Goal: Task Accomplishment & Management: Manage account settings

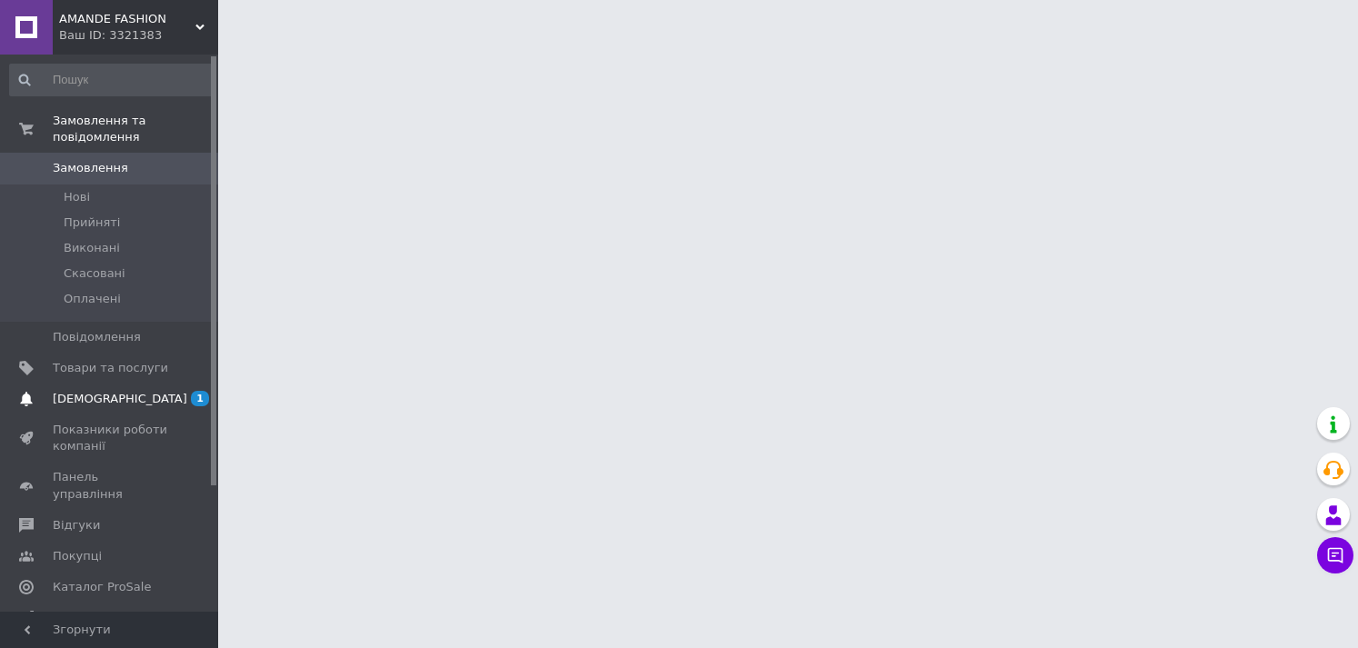
click at [110, 391] on span "[DEMOGRAPHIC_DATA]" at bounding box center [120, 399] width 135 height 16
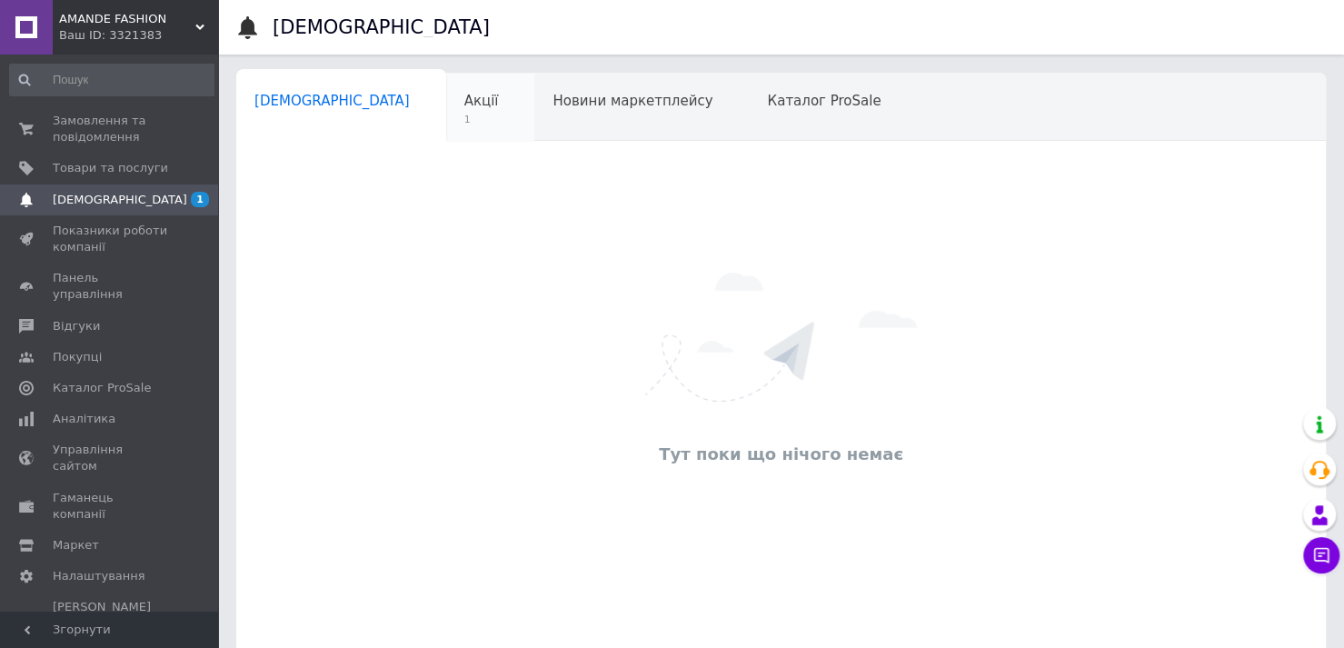
click at [464, 114] on span "1" at bounding box center [481, 120] width 35 height 14
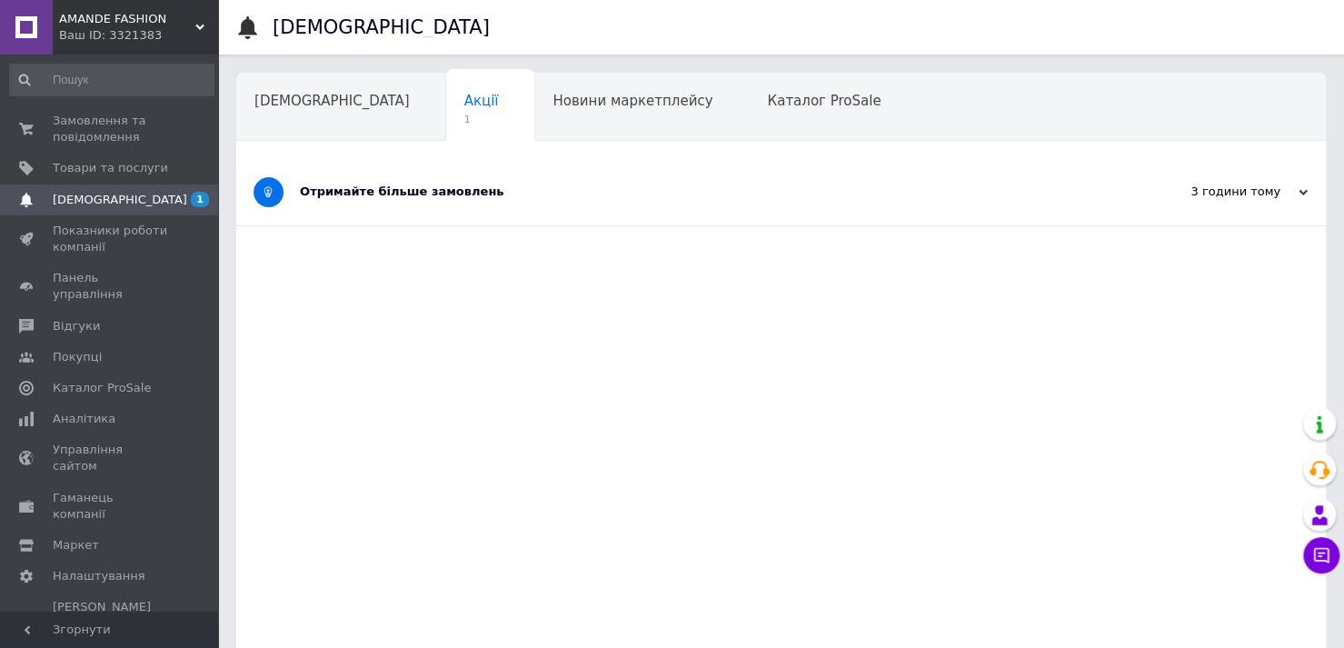
drag, startPoint x: 450, startPoint y: 184, endPoint x: 459, endPoint y: 210, distance: 27.9
click at [451, 185] on div "Отримайте більше замовлень" at bounding box center [713, 192] width 826 height 16
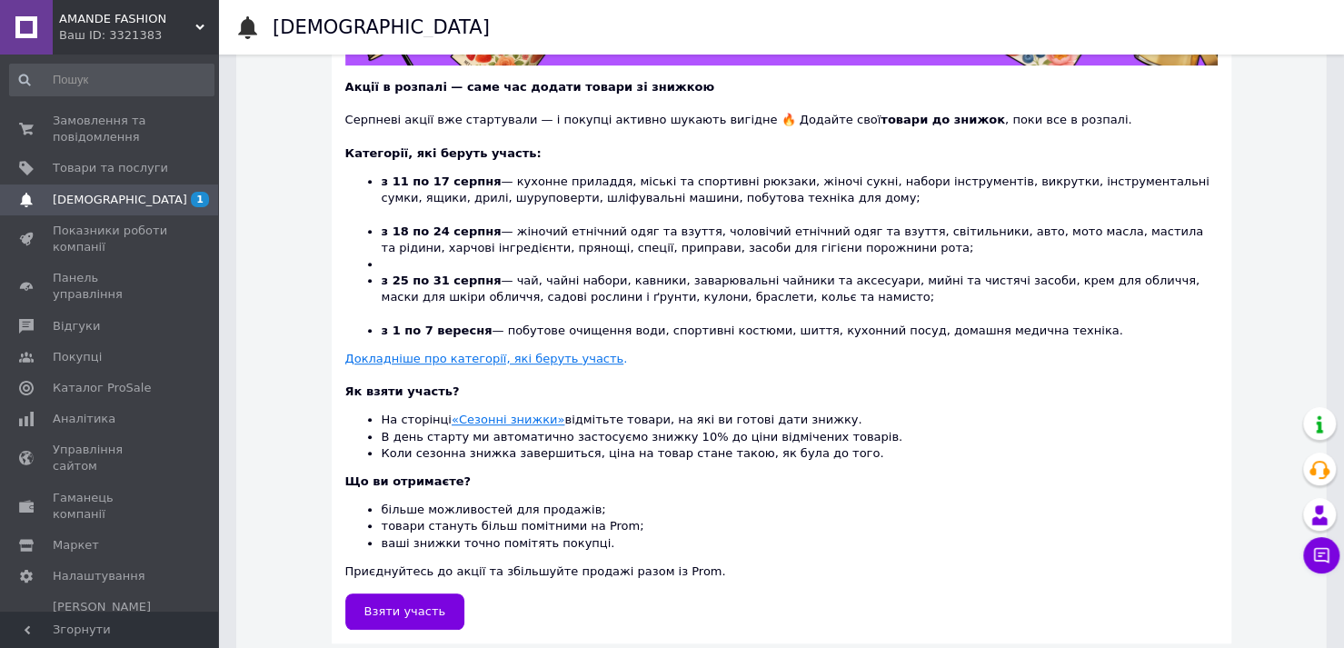
scroll to position [441, 0]
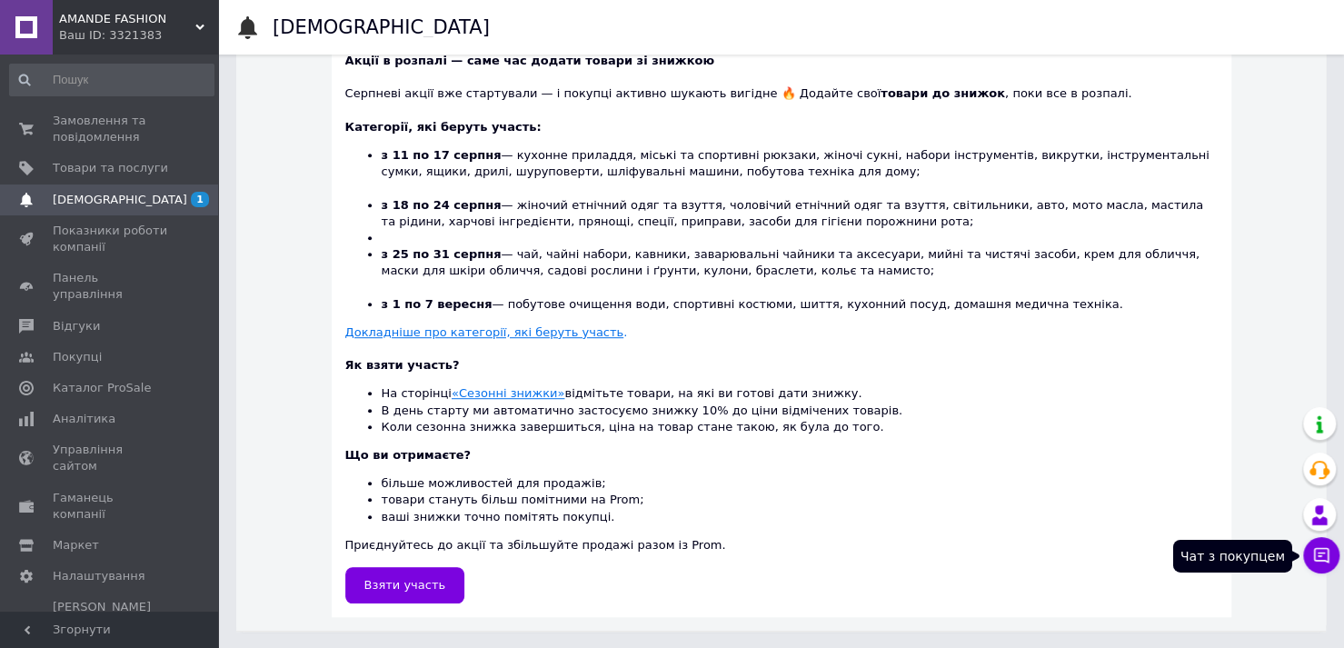
click at [1321, 556] on icon at bounding box center [1322, 555] width 18 height 18
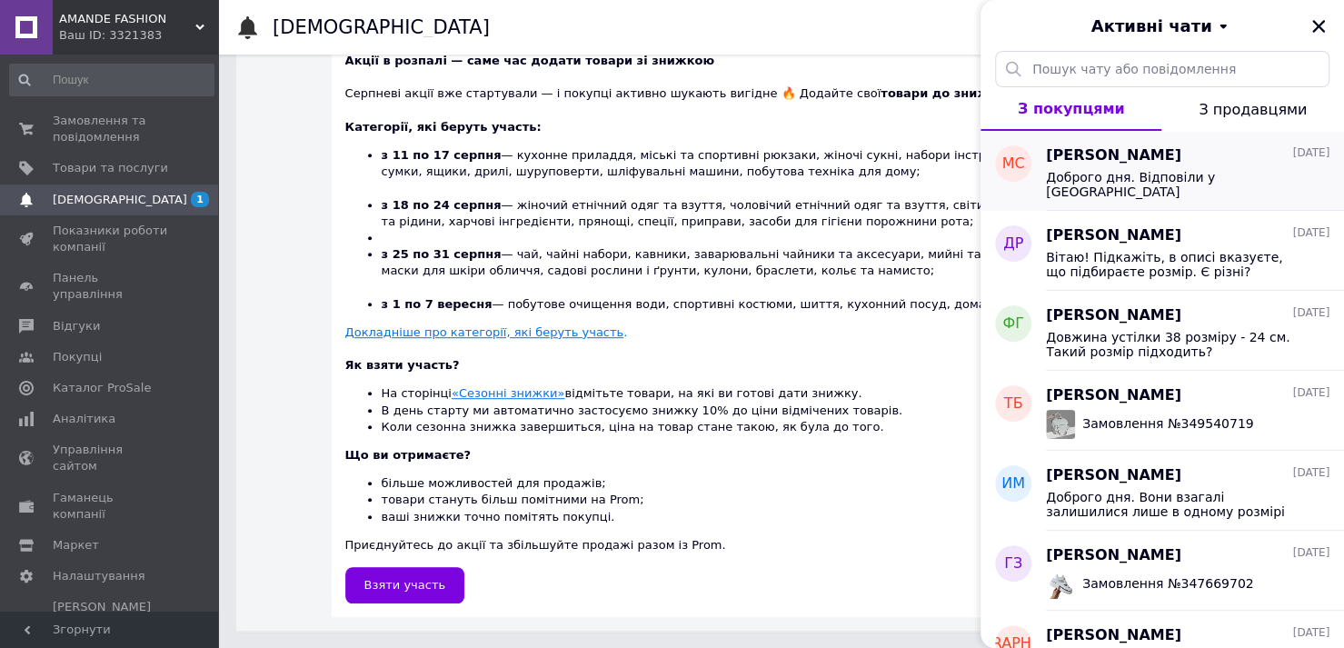
click at [1243, 155] on div "[PERSON_NAME] [DATE]" at bounding box center [1188, 155] width 284 height 21
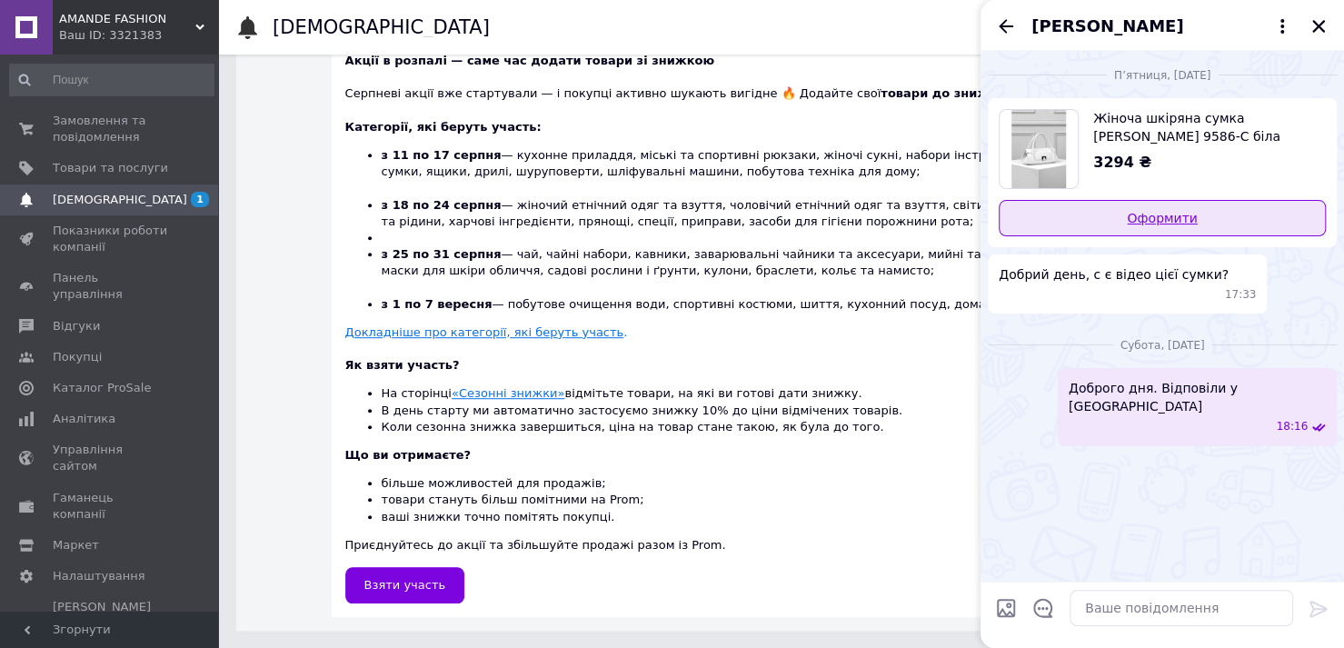
click at [1183, 218] on link "Оформити" at bounding box center [1162, 218] width 327 height 36
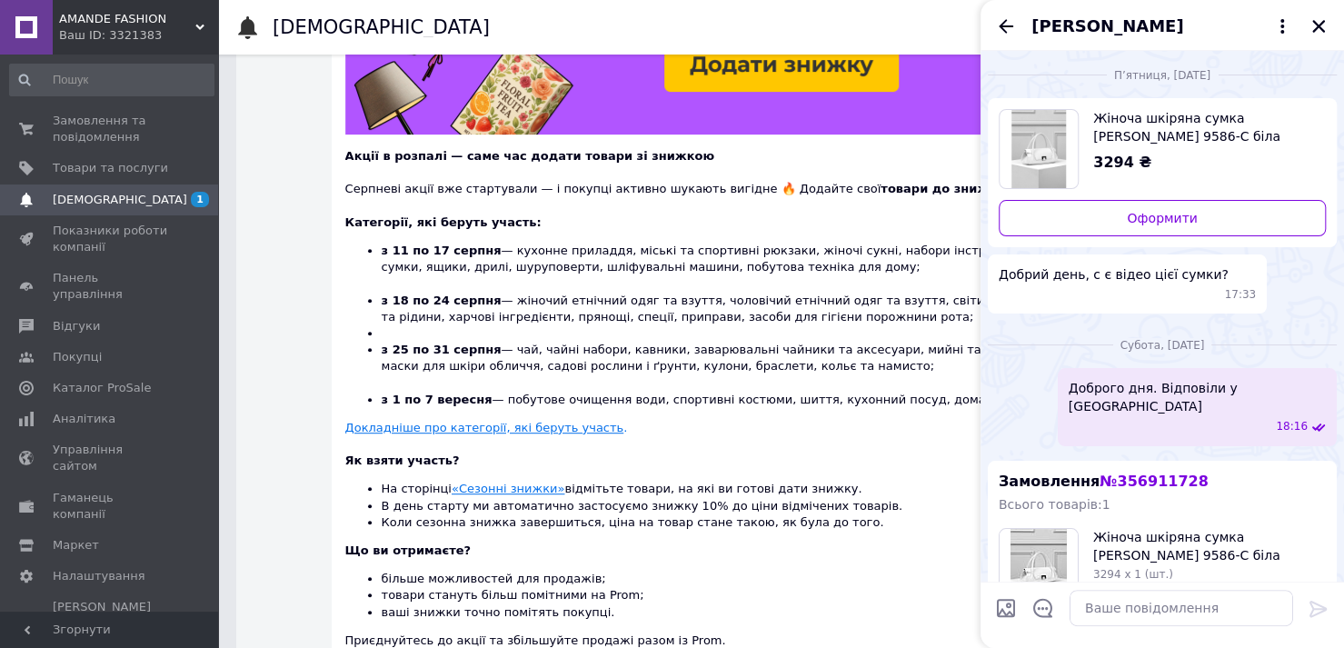
scroll to position [168, 0]
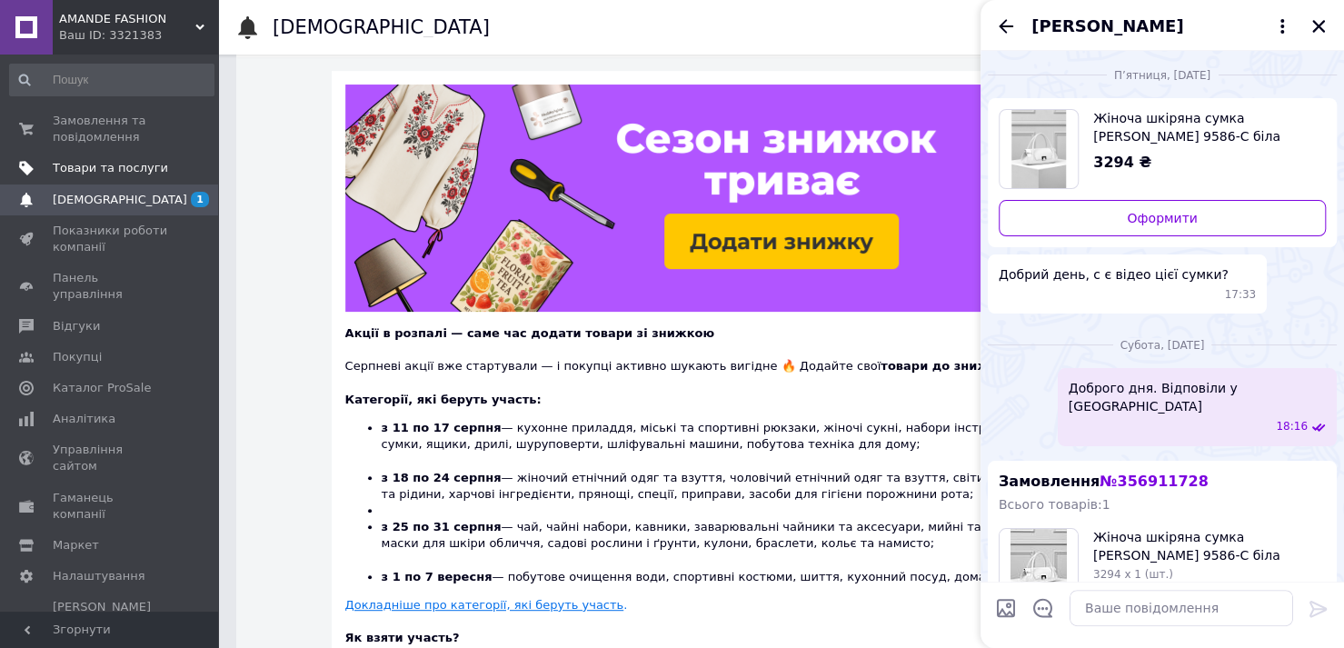
click at [145, 172] on span "Товари та послуги" at bounding box center [110, 168] width 115 height 16
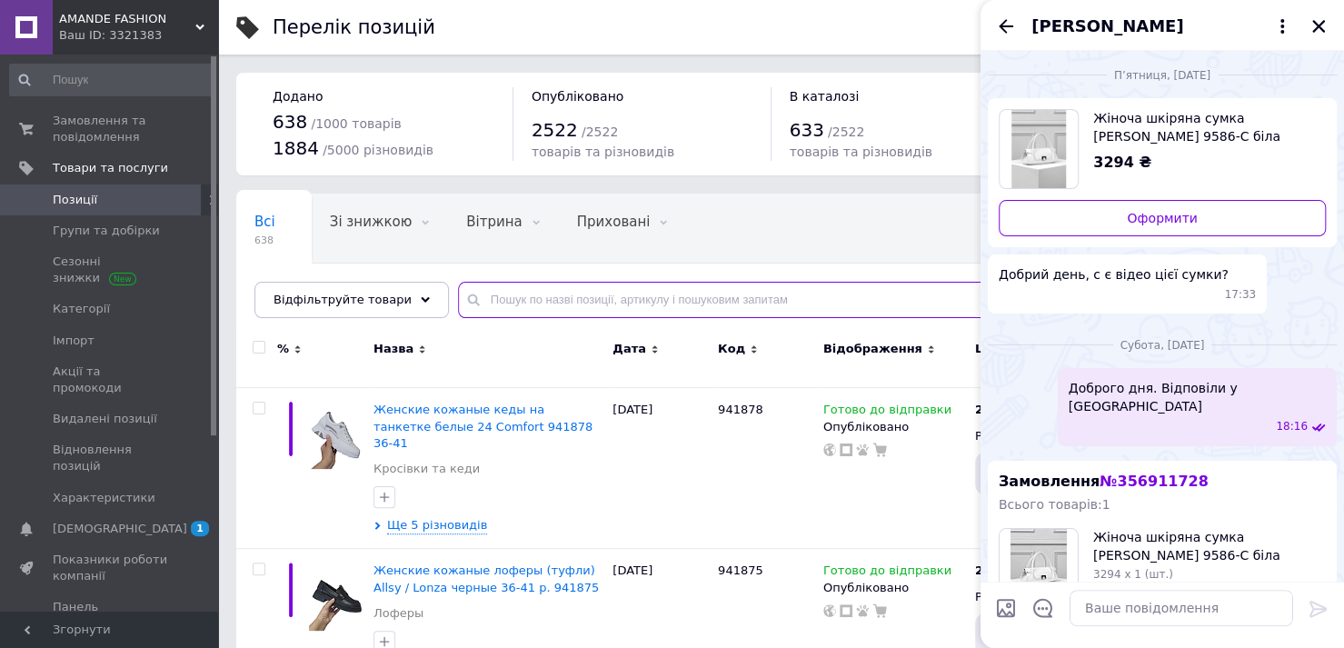
click at [565, 295] on input "text" at bounding box center [883, 300] width 850 height 36
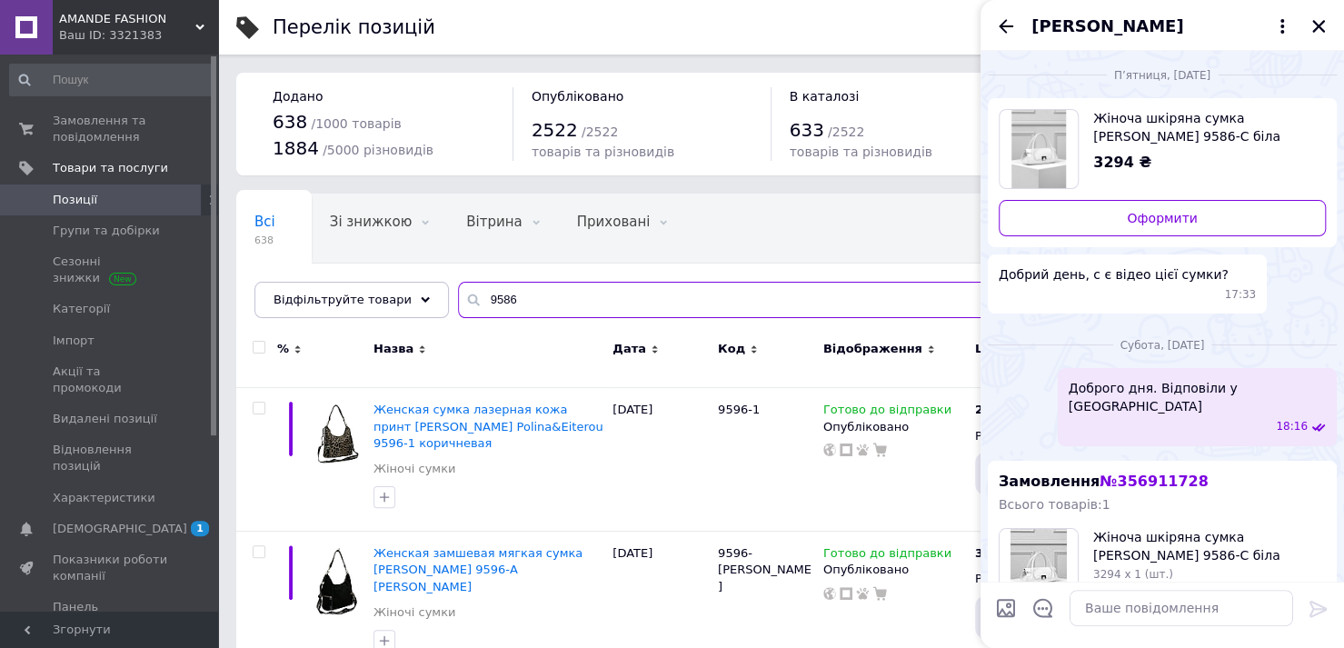
type input "9586"
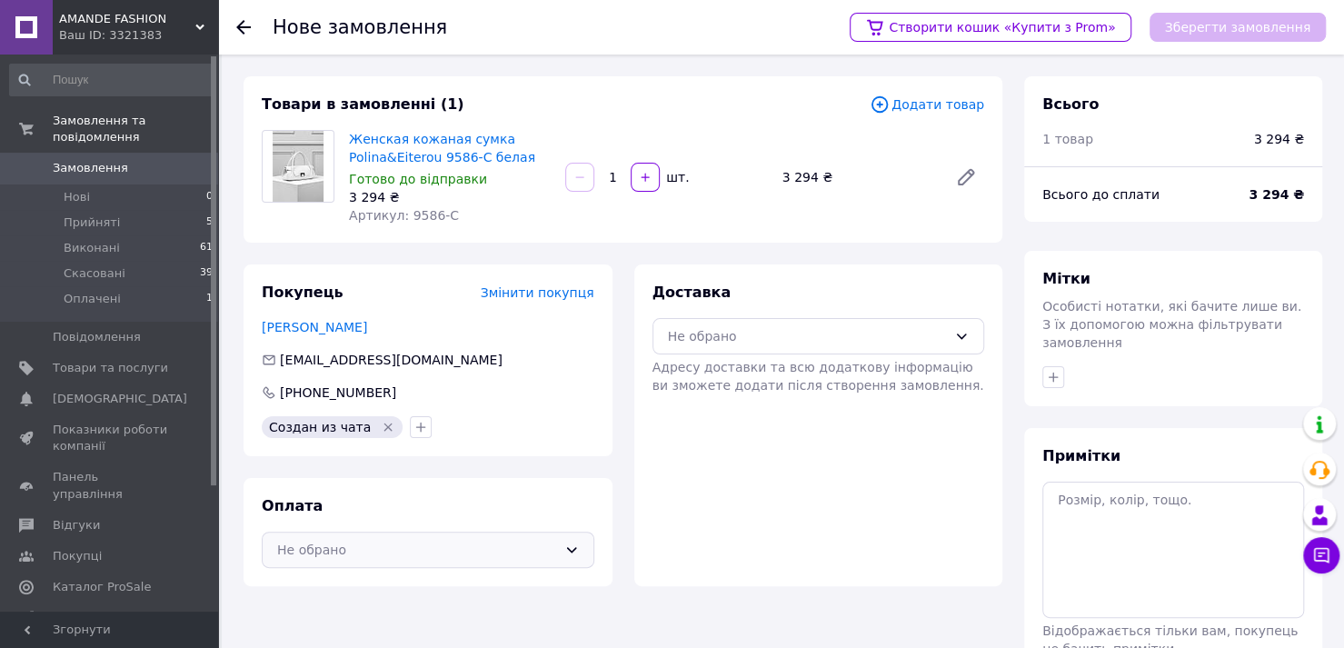
drag, startPoint x: 404, startPoint y: 548, endPoint x: 394, endPoint y: 540, distance: 12.2
click at [397, 543] on div "Не обрано" at bounding box center [417, 550] width 280 height 20
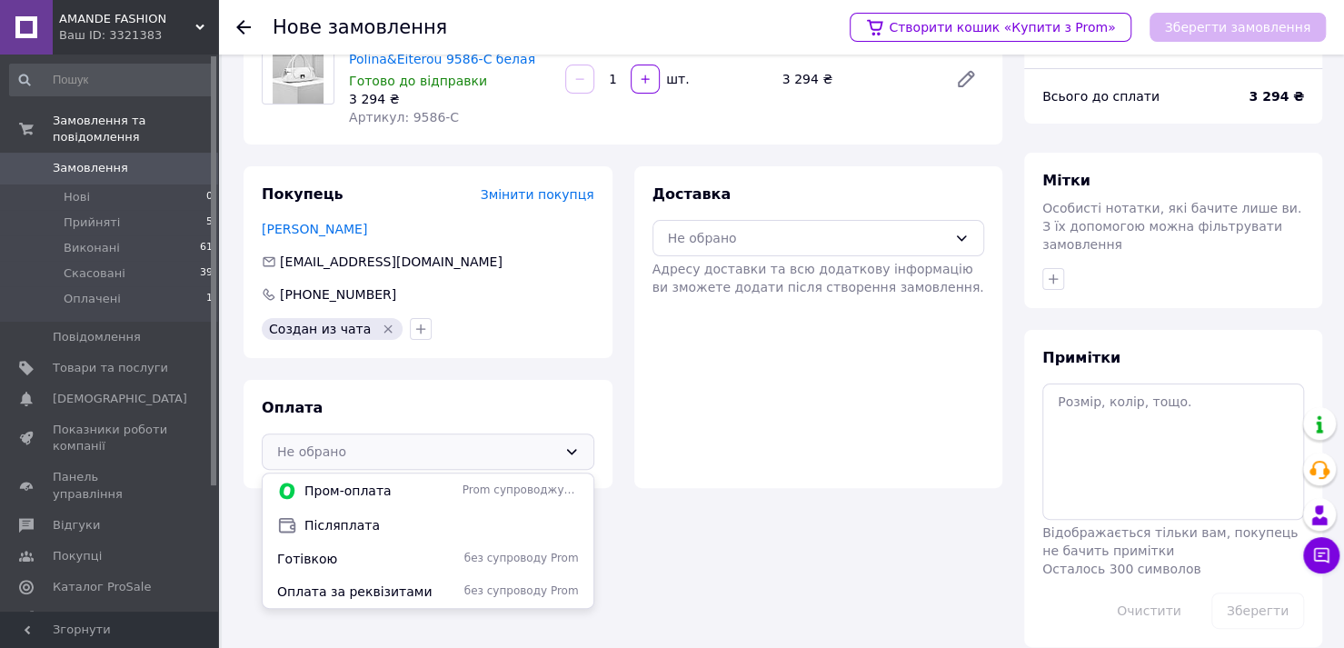
scroll to position [99, 0]
click at [396, 512] on div "Післяплата" at bounding box center [428, 524] width 331 height 35
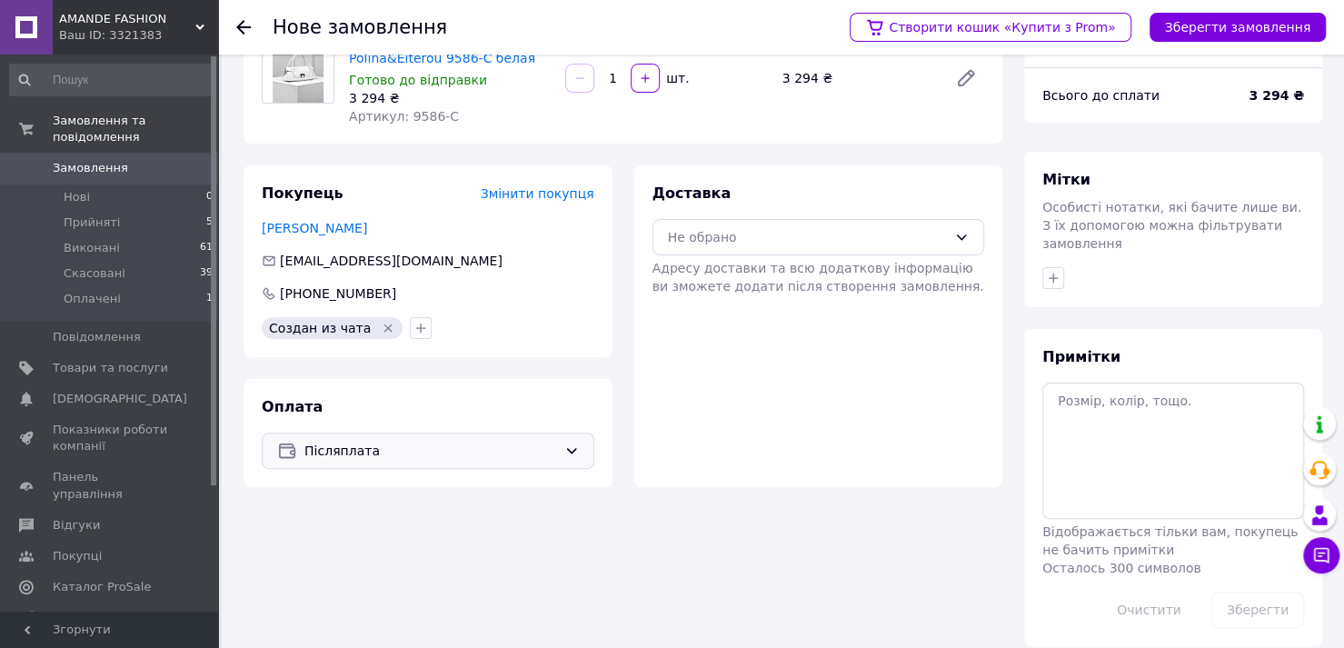
drag, startPoint x: 825, startPoint y: 277, endPoint x: 823, endPoint y: 260, distance: 17.5
click at [824, 275] on span "Адресу доставки та всю додаткову інформацію ви зможете додати після створення з…" at bounding box center [819, 277] width 332 height 33
click at [831, 240] on div "Не обрано" at bounding box center [808, 237] width 280 height 20
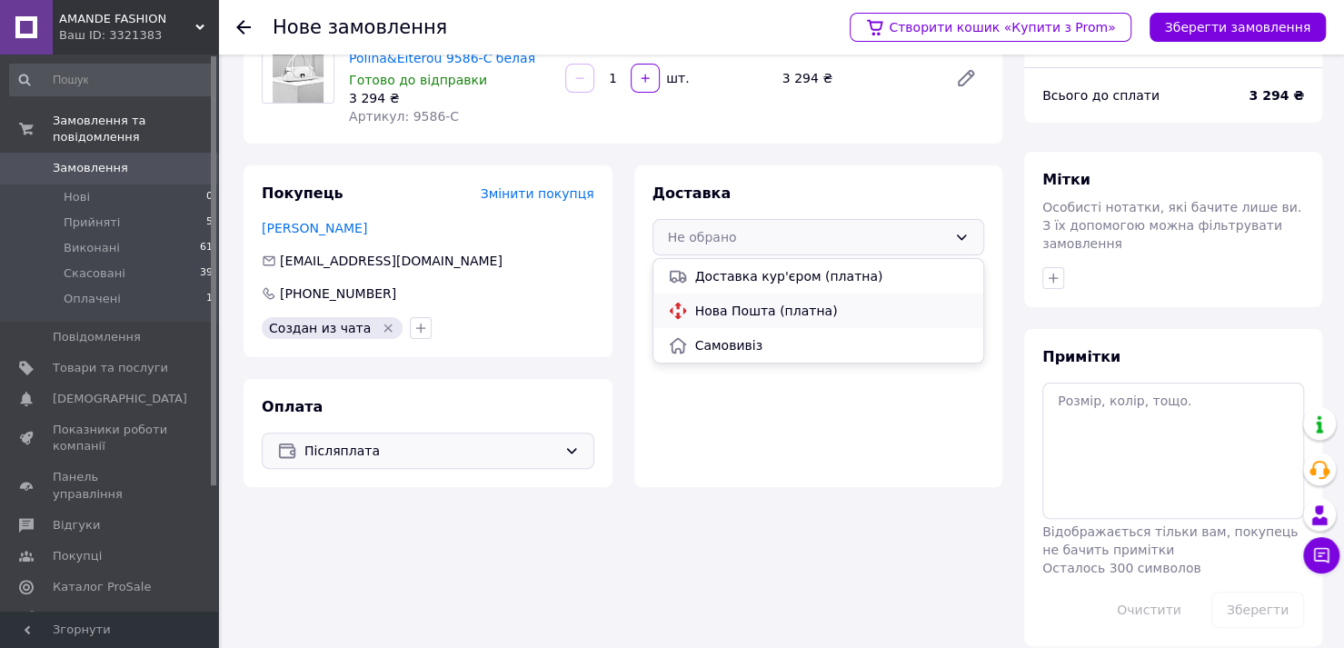
click at [805, 304] on span "Нова Пошта (платна)" at bounding box center [832, 311] width 275 height 18
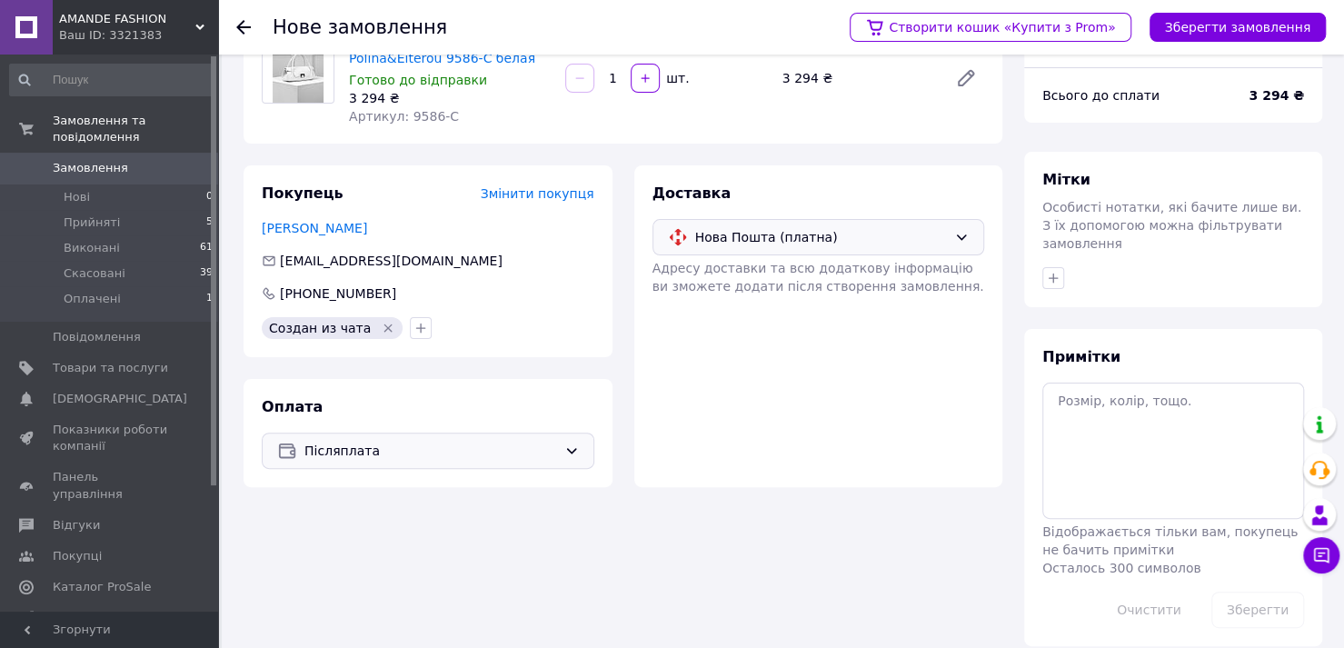
click at [884, 393] on div "Доставка Нова Пошта (платна) Адресу доставки та всю додаткову інформацію ви змо…" at bounding box center [818, 326] width 369 height 322
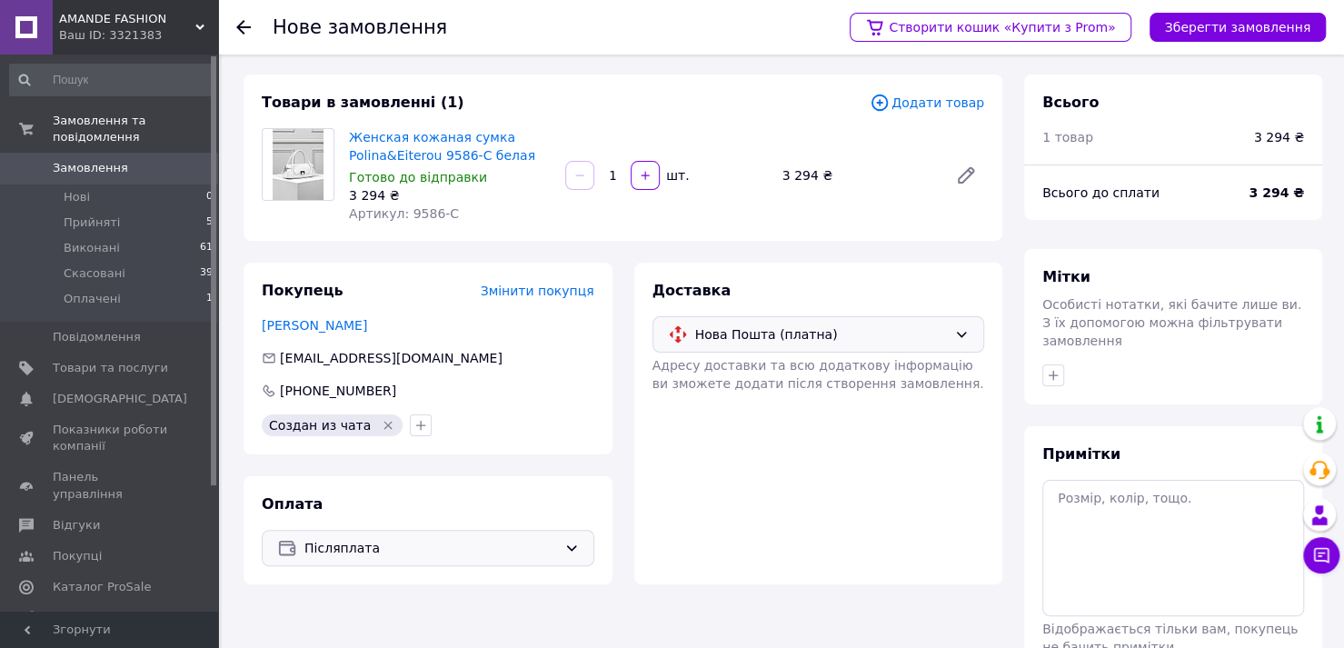
scroll to position [0, 0]
click at [1125, 513] on textarea at bounding box center [1174, 550] width 262 height 136
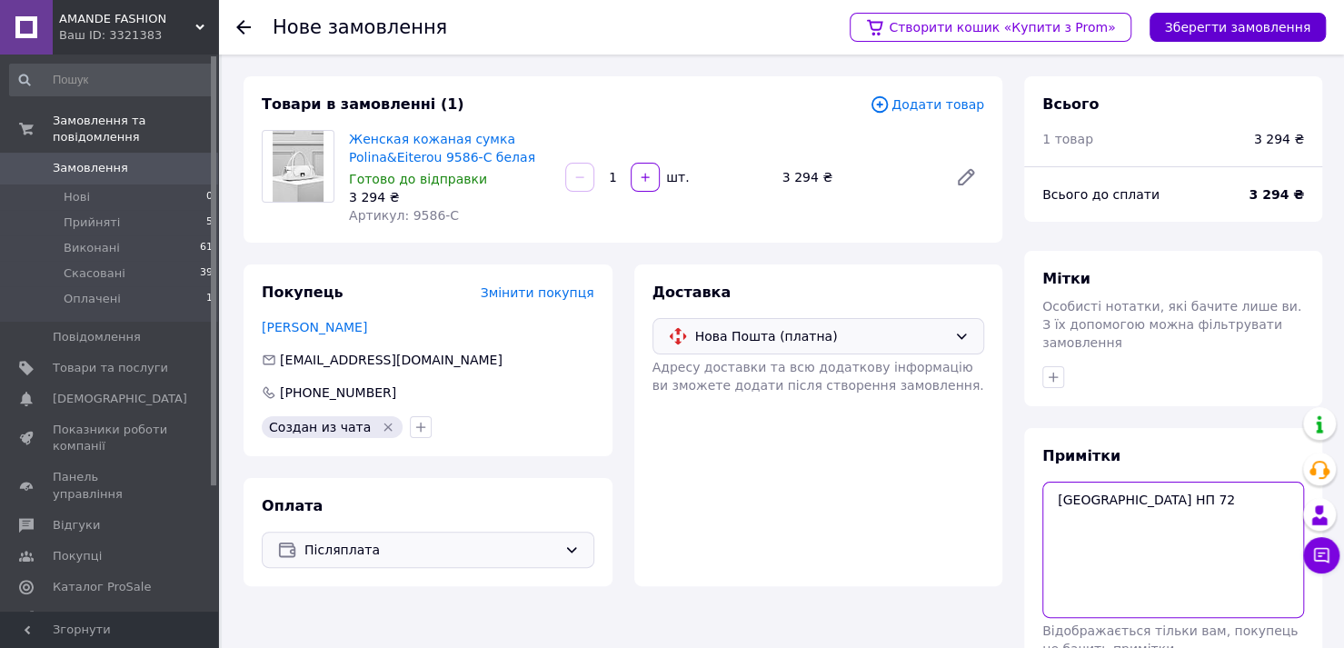
type textarea "Одеса НП 72"
click at [1300, 28] on button "Зберегти замовлення" at bounding box center [1238, 27] width 176 height 29
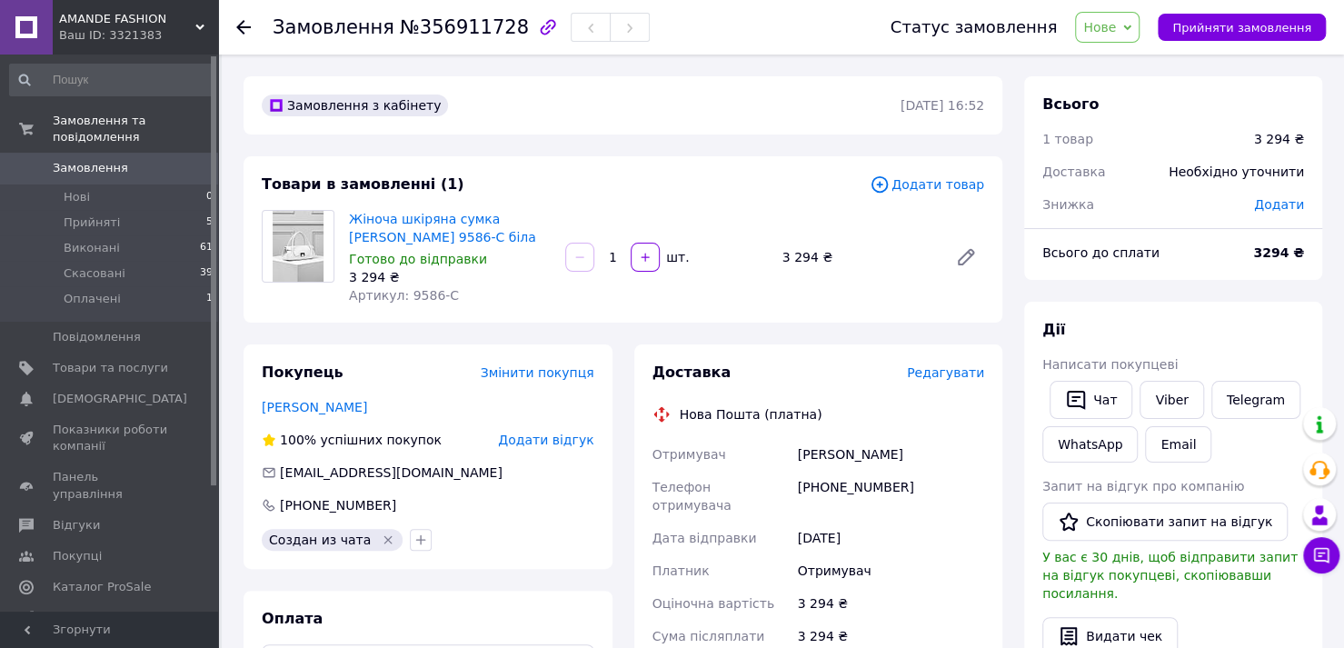
drag, startPoint x: 1276, startPoint y: 10, endPoint x: 1281, endPoint y: 30, distance: 20.5
click at [1276, 11] on div "Статус замовлення Нове Прийнято Виконано Скасовано Оплачено Прийняти замовлення" at bounding box center [1090, 27] width 472 height 55
click at [1140, 25] on span "Нове" at bounding box center [1107, 27] width 65 height 31
click at [1145, 59] on li "Прийнято" at bounding box center [1118, 63] width 84 height 27
